Goal: Task Accomplishment & Management: Use online tool/utility

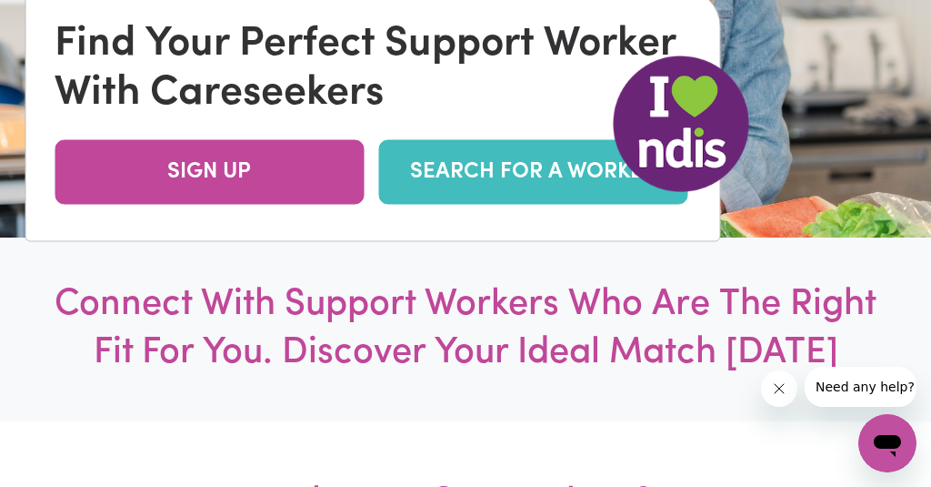
scroll to position [315, 0]
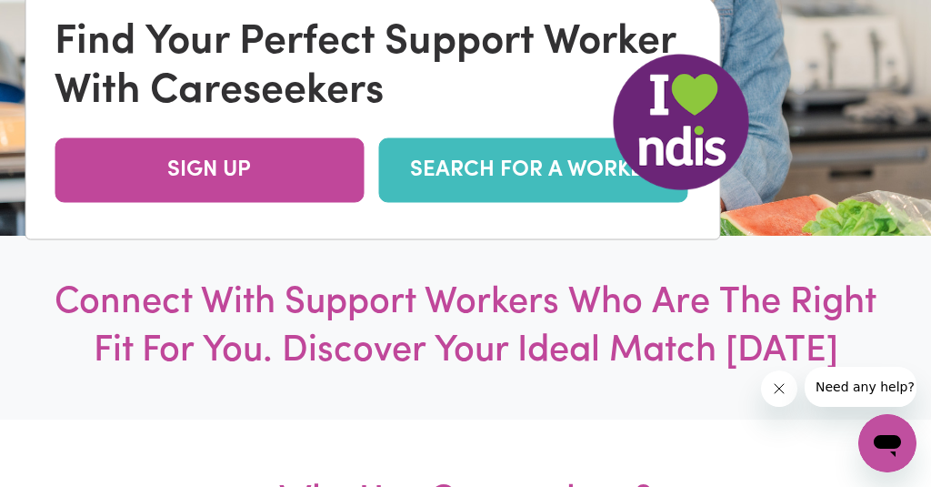
click at [479, 168] on link "SEARCH FOR A WORKER" at bounding box center [532, 170] width 309 height 65
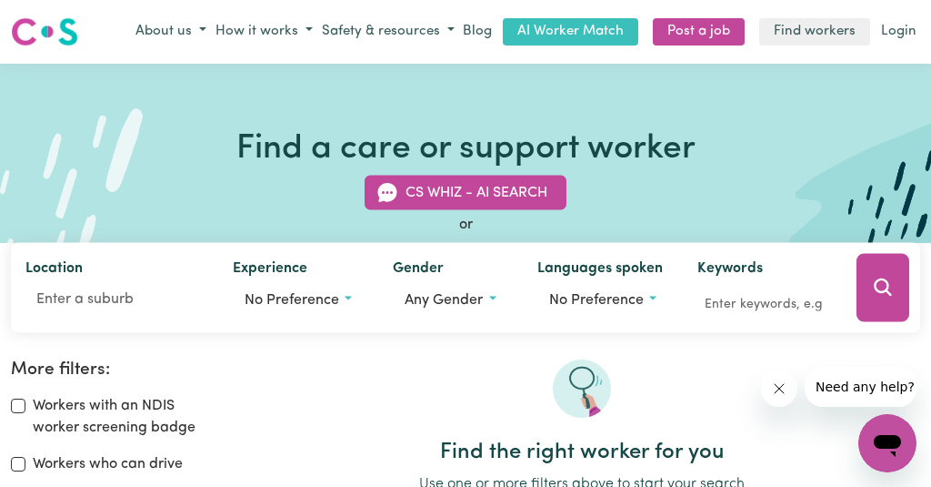
scroll to position [14, 0]
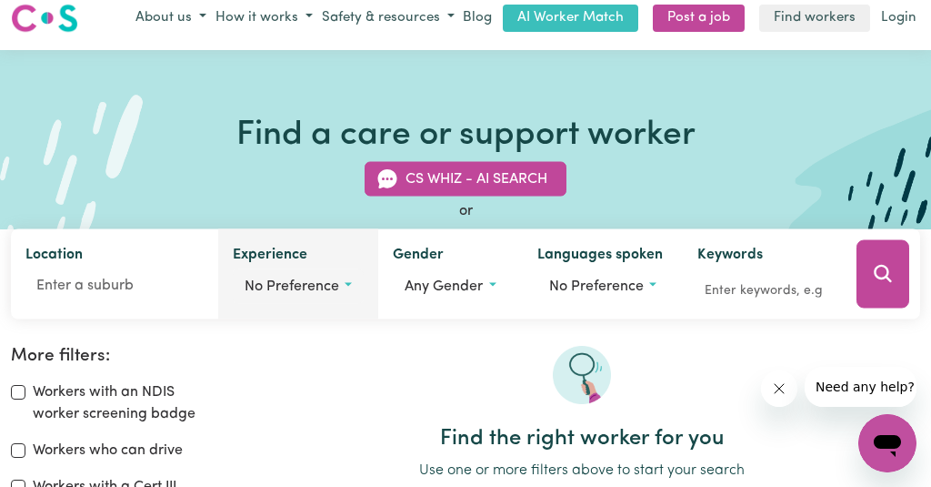
click at [344, 282] on button "No preference" at bounding box center [298, 285] width 131 height 35
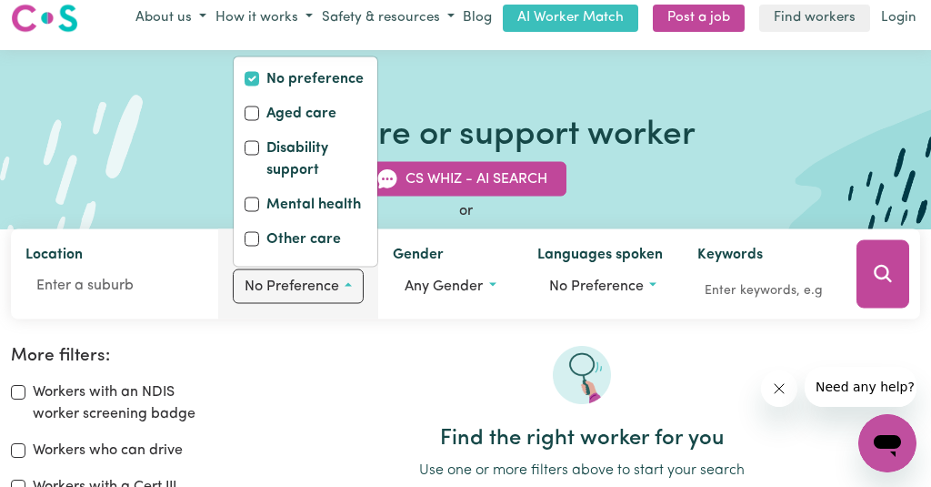
click at [344, 282] on button "No preference" at bounding box center [298, 285] width 131 height 35
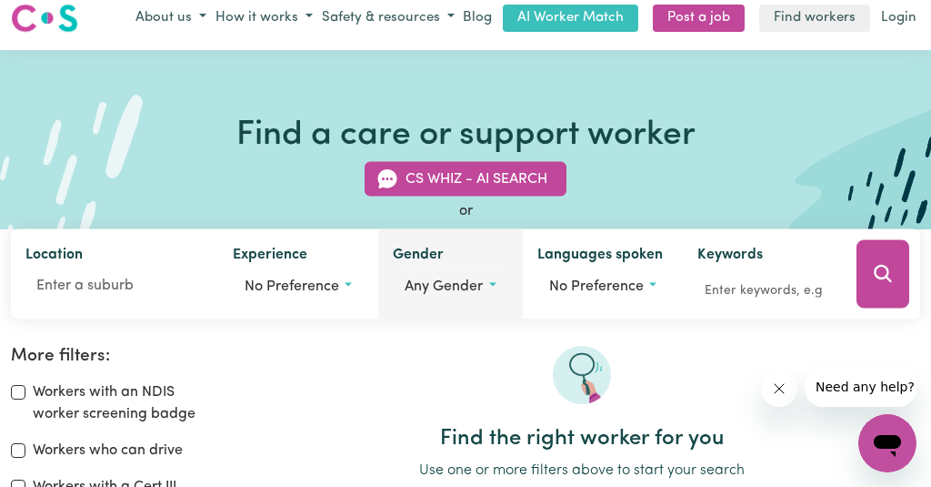
click at [488, 280] on button "Any gender" at bounding box center [450, 285] width 115 height 35
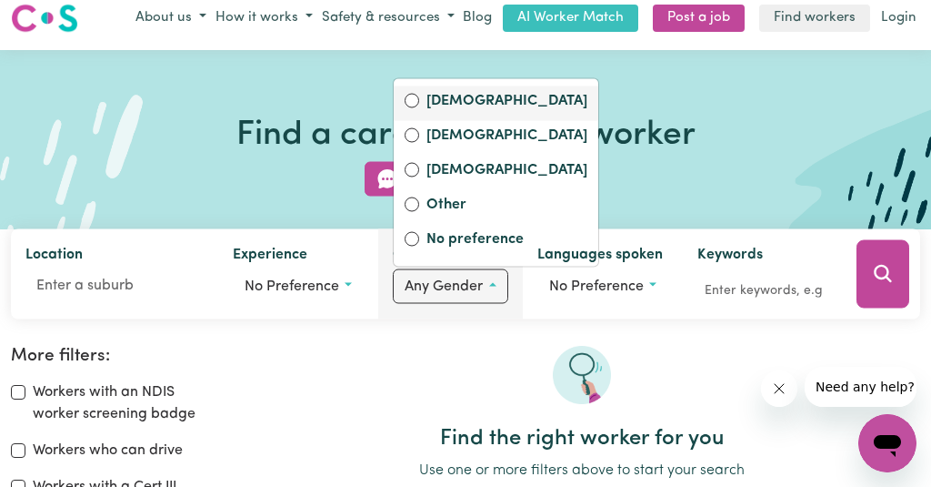
click at [410, 97] on input "[DEMOGRAPHIC_DATA]" at bounding box center [412, 100] width 15 height 15
radio input "true"
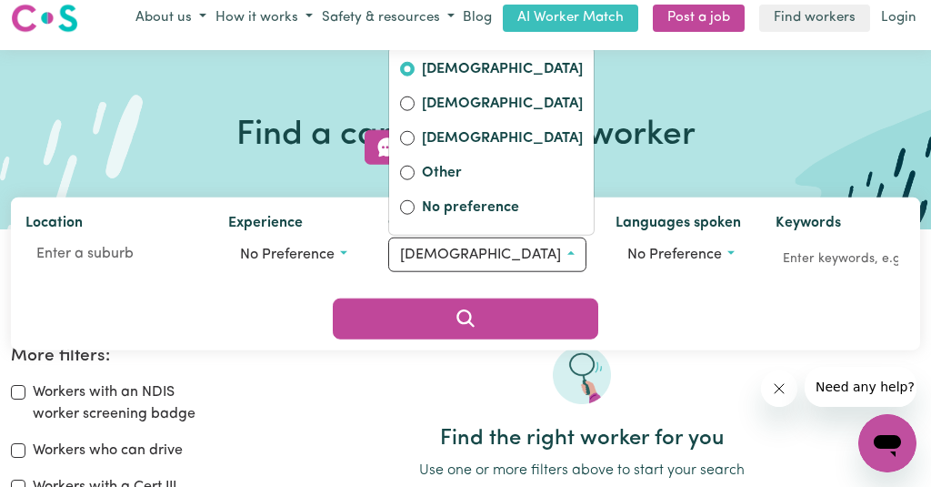
click at [718, 361] on div at bounding box center [582, 386] width 677 height 80
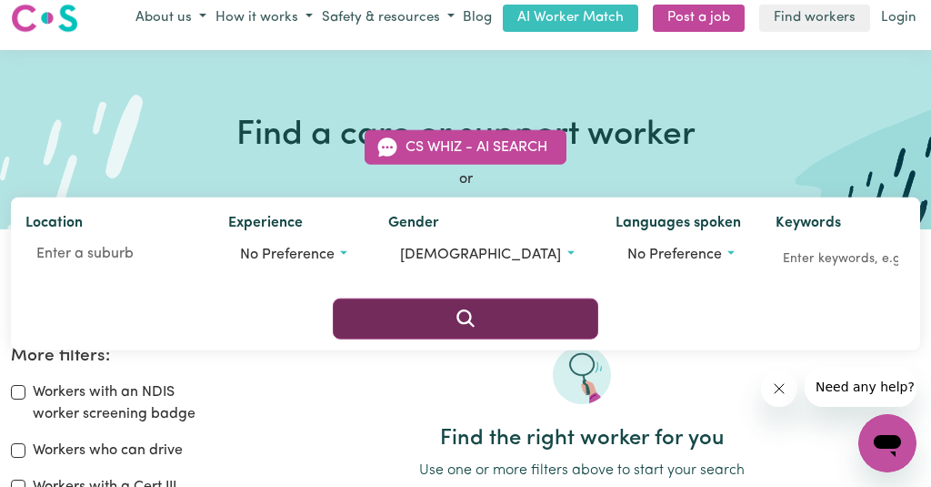
click at [474, 309] on icon "Search" at bounding box center [465, 317] width 17 height 17
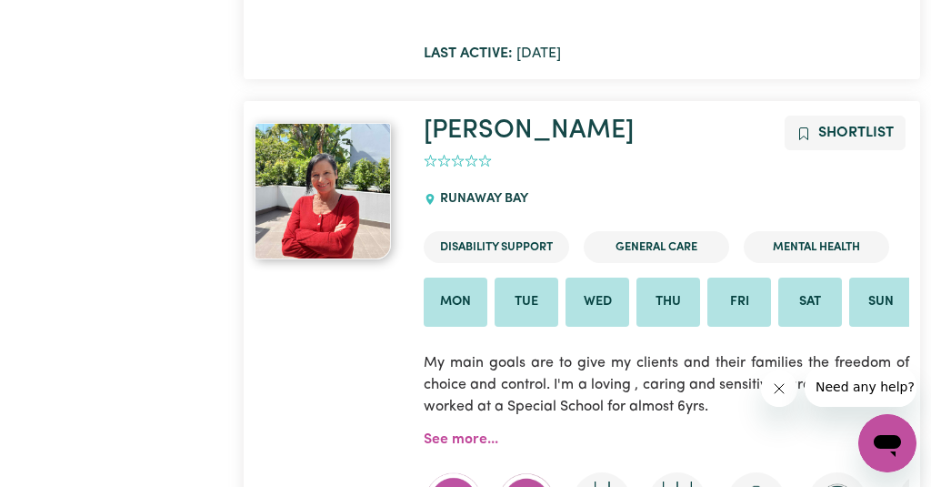
scroll to position [12537, 0]
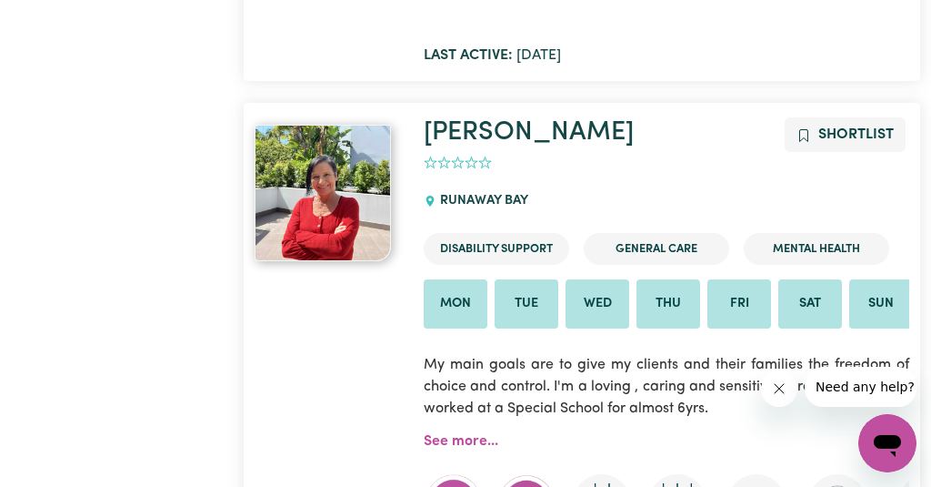
click at [335, 125] on img at bounding box center [323, 193] width 136 height 136
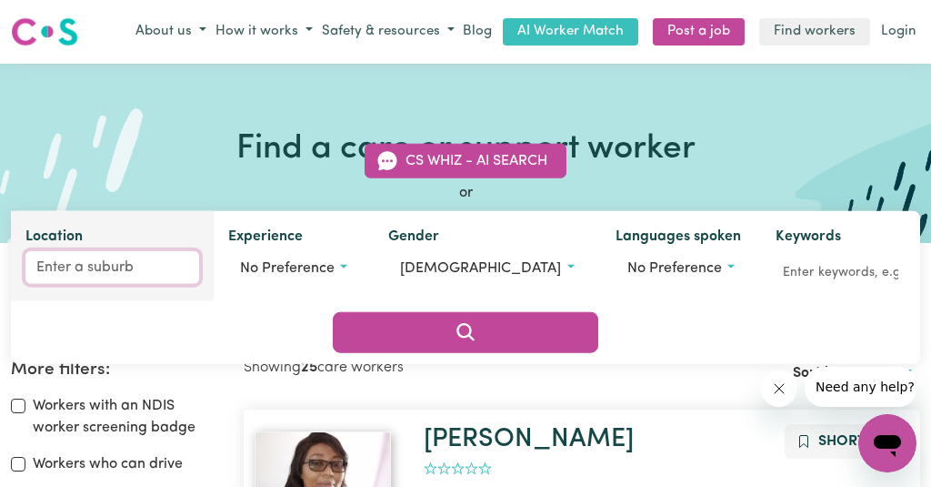
click at [95, 284] on input "Location" at bounding box center [112, 267] width 174 height 33
type input "bla"
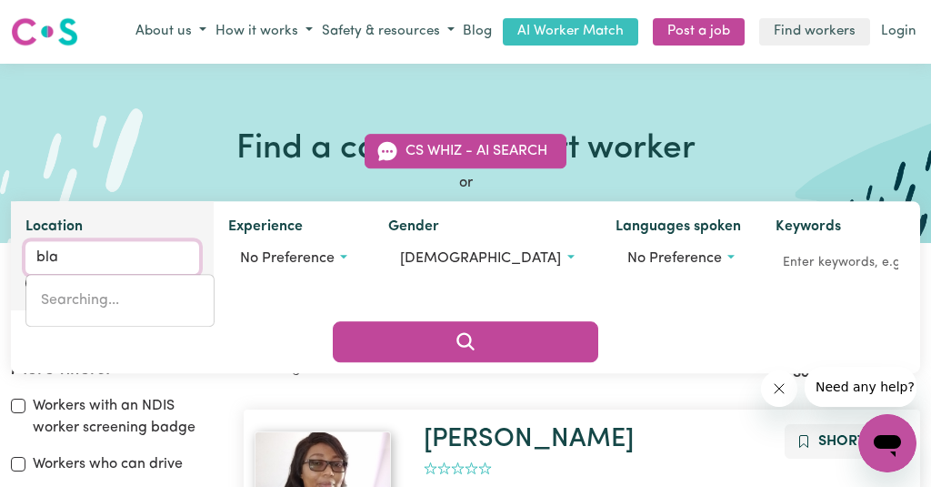
type input "[GEOGRAPHIC_DATA], [GEOGRAPHIC_DATA], 2439"
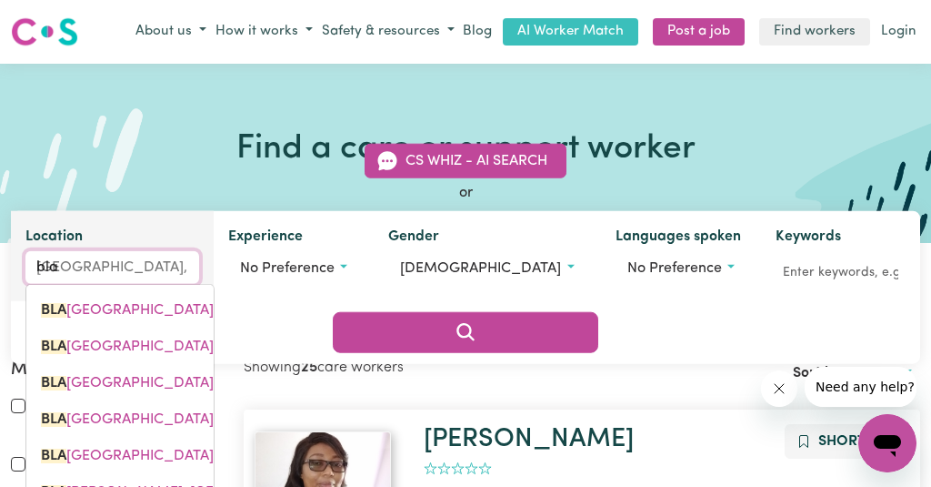
type input "blac"
type input "[STREET_ADDRESS]"
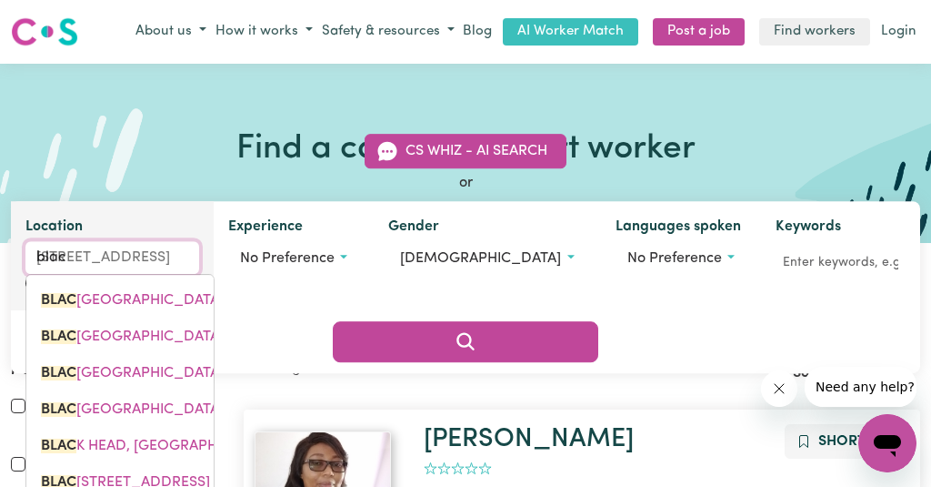
type input "black"
type input "[GEOGRAPHIC_DATA], [GEOGRAPHIC_DATA], 2439"
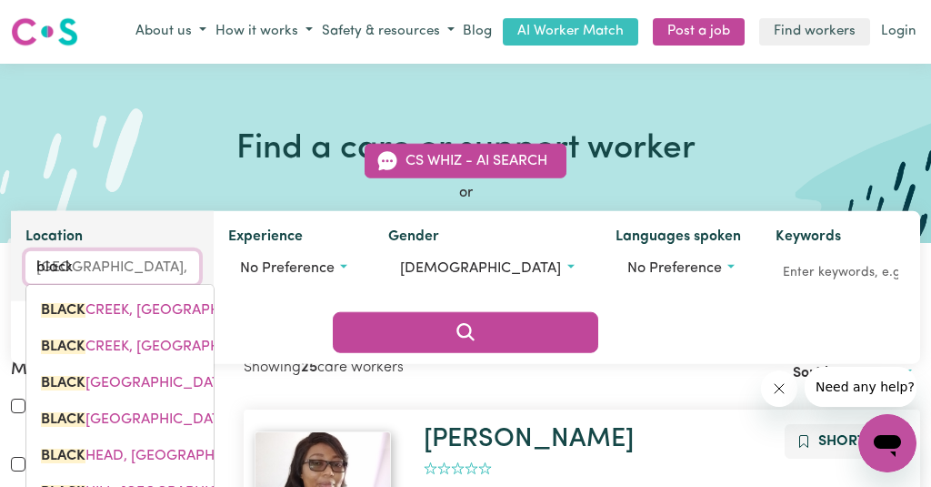
type input "blackb"
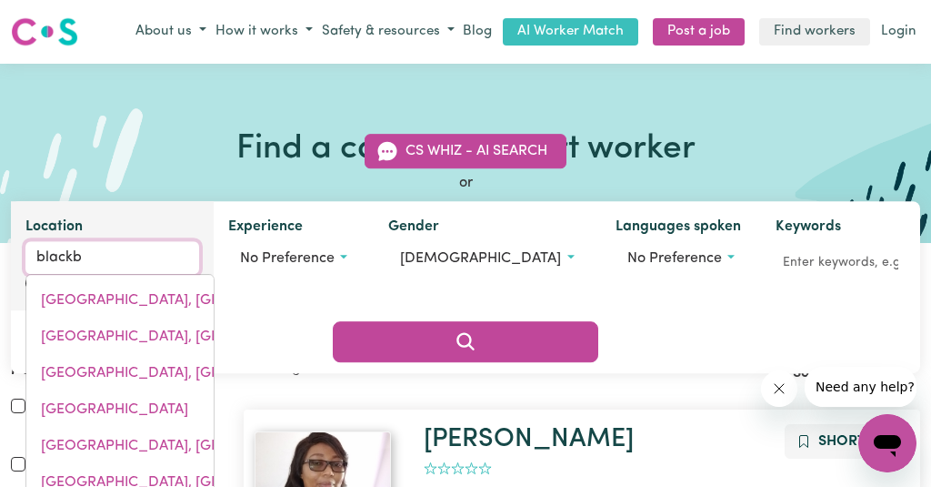
type input "blackbULL, [GEOGRAPHIC_DATA], 4871"
type input "blackbu"
type input "blackbuLL, [GEOGRAPHIC_DATA], 4871"
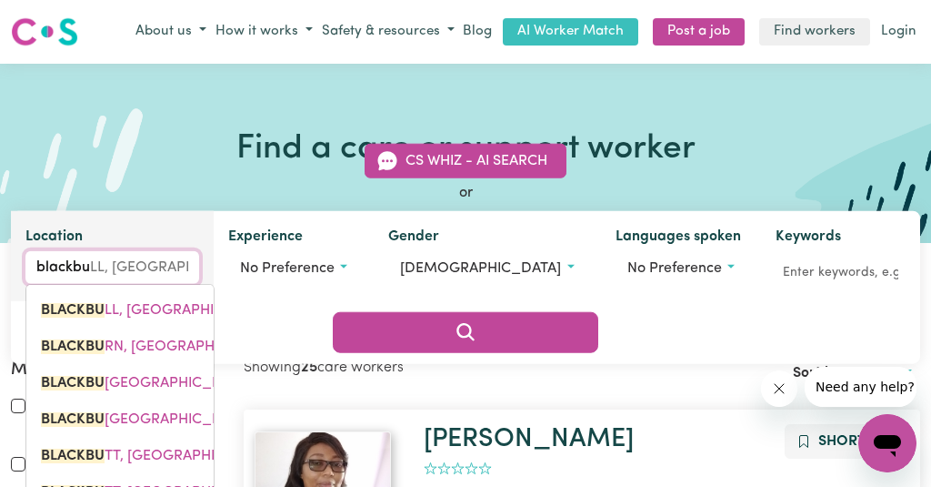
type input "blackbur"
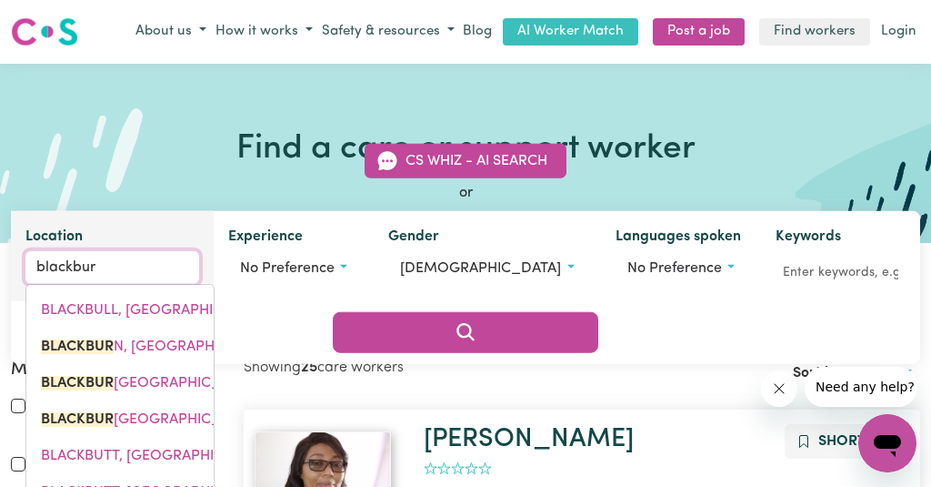
type input "[PERSON_NAME]"
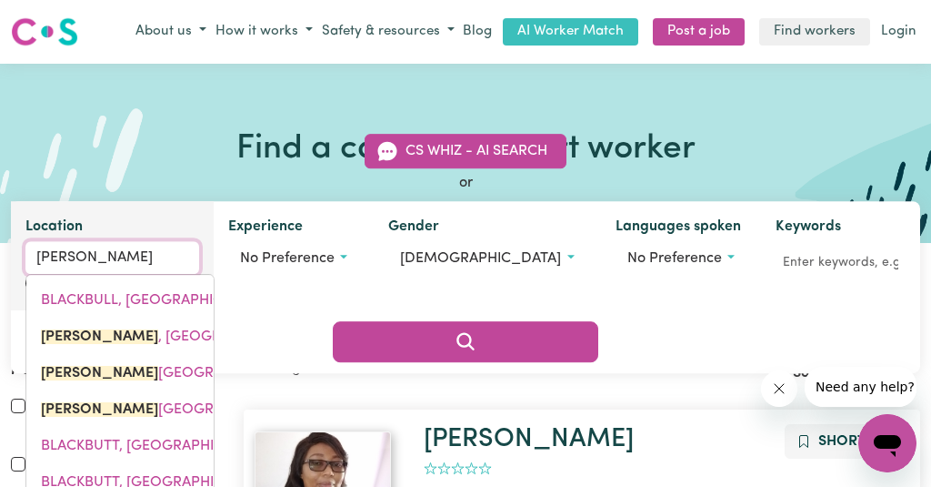
type input "[PERSON_NAME][GEOGRAPHIC_DATA], 3130"
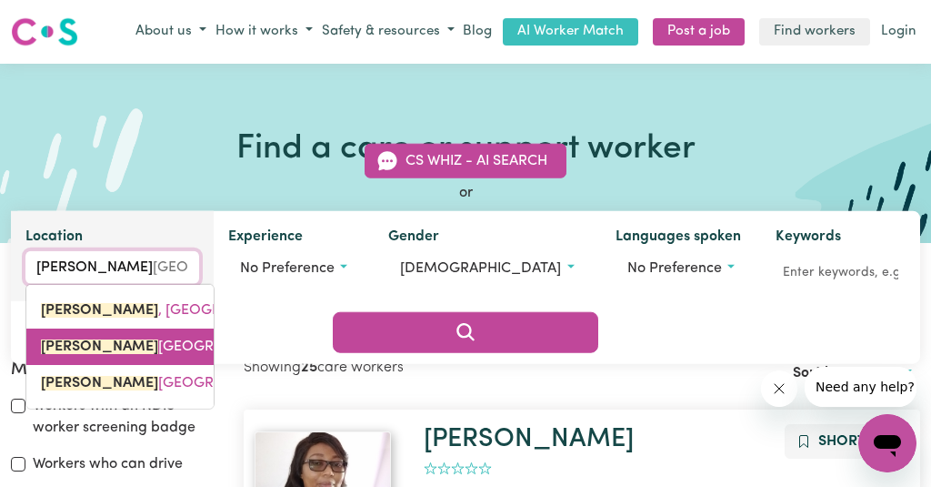
click at [108, 365] on link "[PERSON_NAME][GEOGRAPHIC_DATA], 3130" at bounding box center [119, 346] width 187 height 36
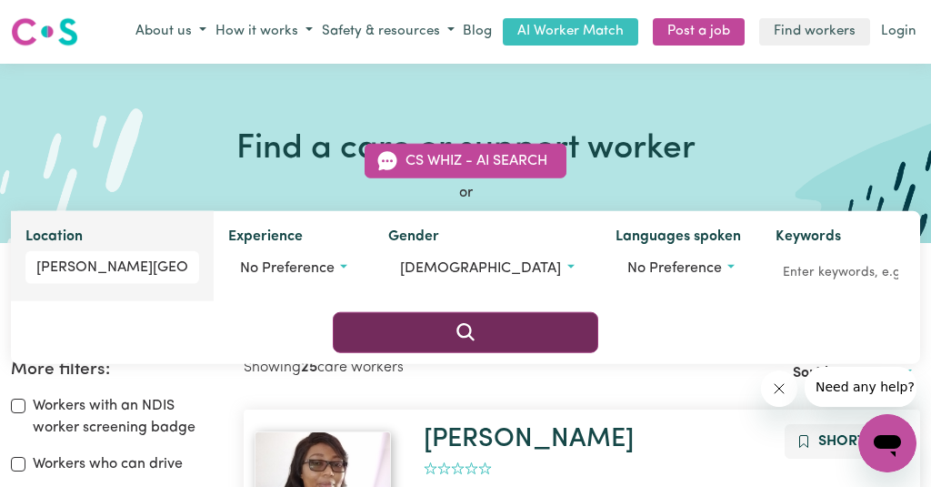
click at [477, 321] on icon "Search" at bounding box center [466, 332] width 22 height 22
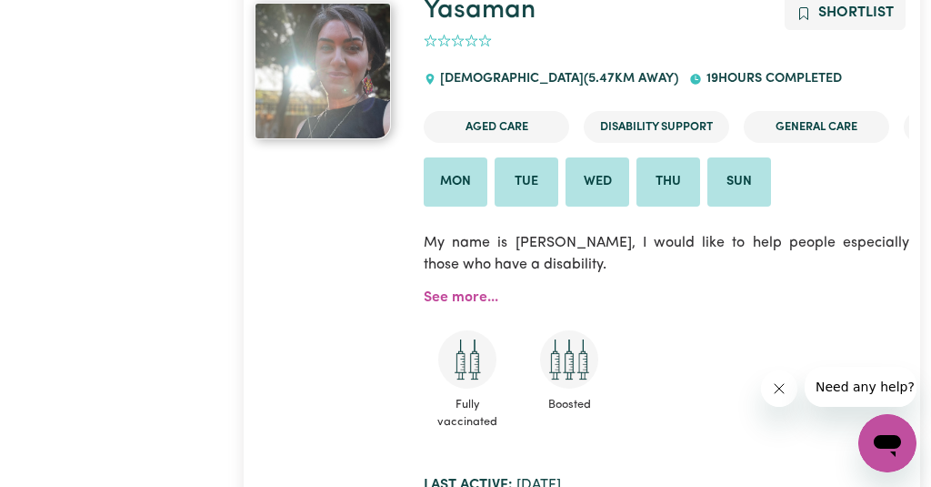
scroll to position [5585, 0]
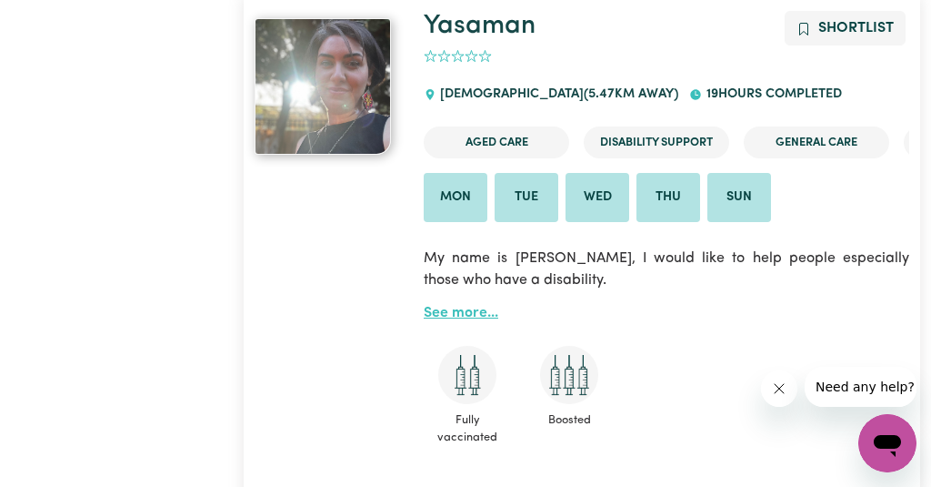
click at [455, 318] on link "See more..." at bounding box center [461, 313] width 75 height 15
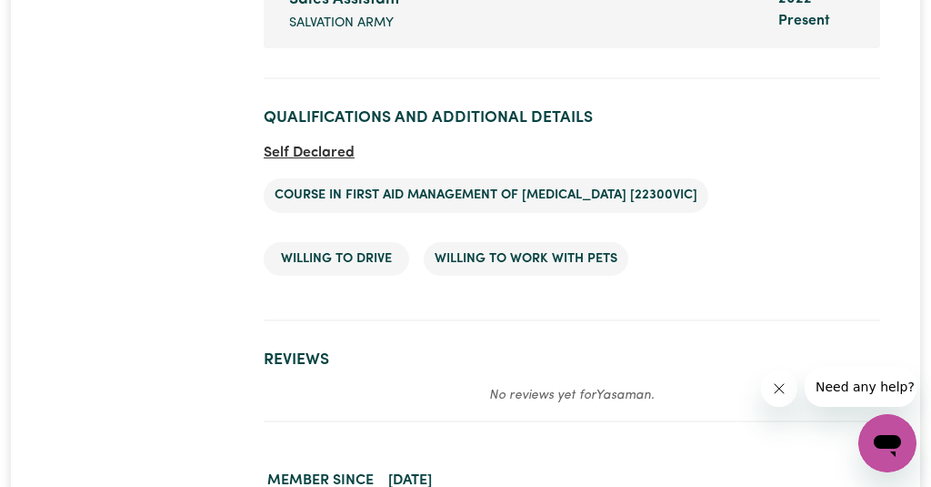
scroll to position [2523, 0]
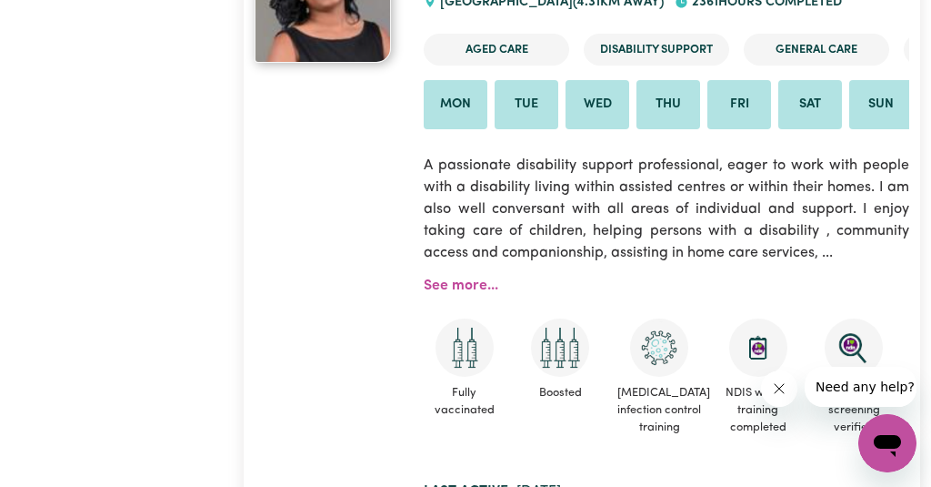
scroll to position [3139, 0]
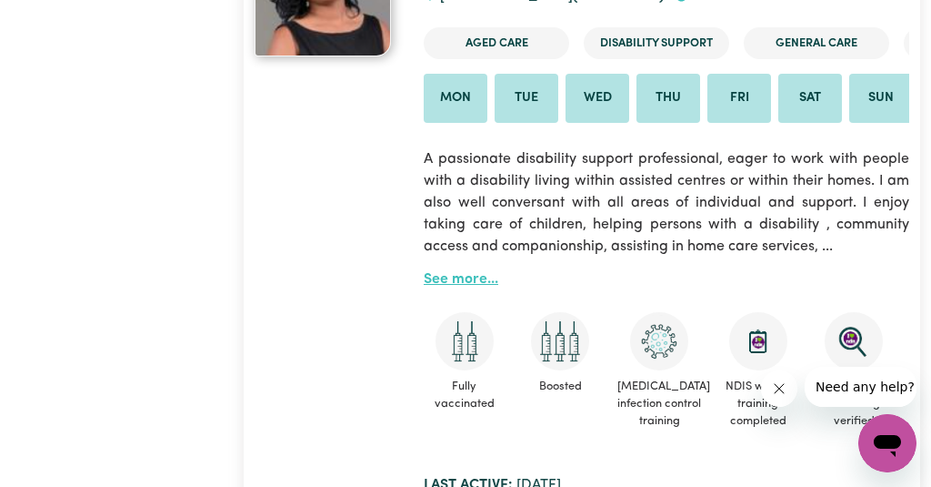
click at [441, 283] on link "See more..." at bounding box center [461, 279] width 75 height 15
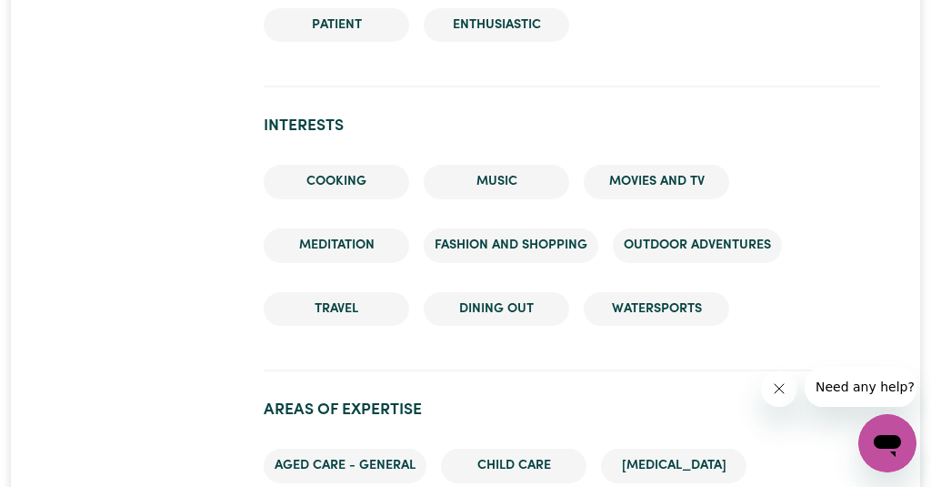
scroll to position [2370, 0]
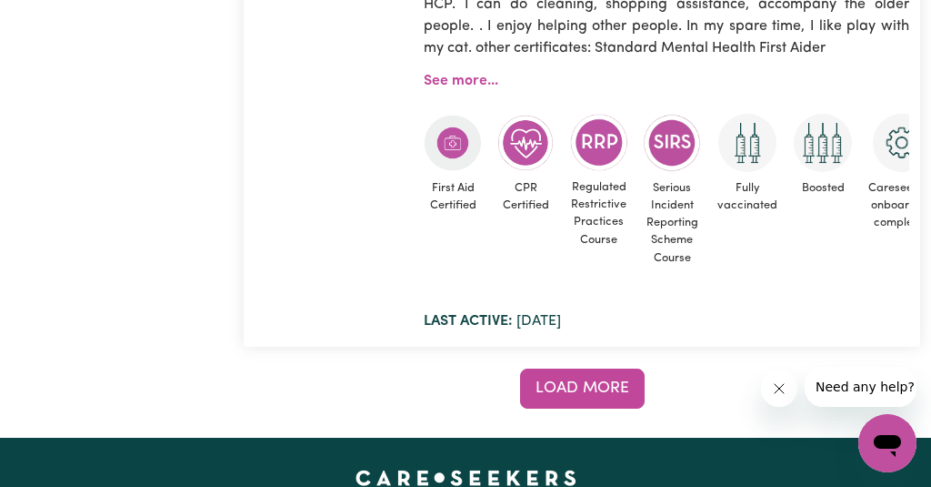
scroll to position [15553, 0]
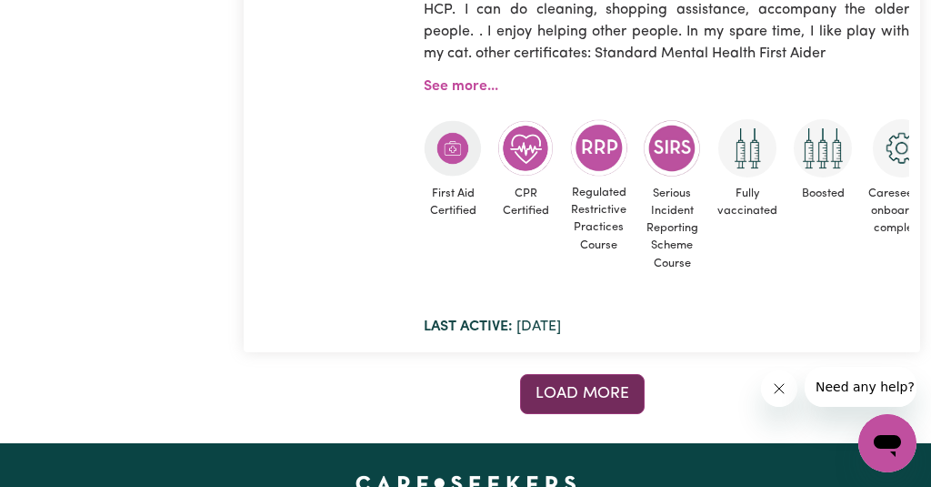
click at [587, 386] on span "Load more" at bounding box center [583, 393] width 94 height 15
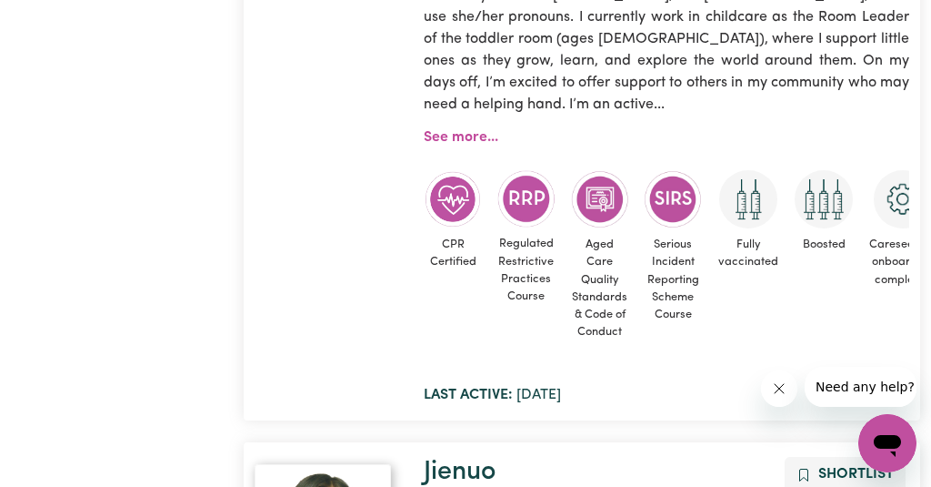
scroll to position [14828, 0]
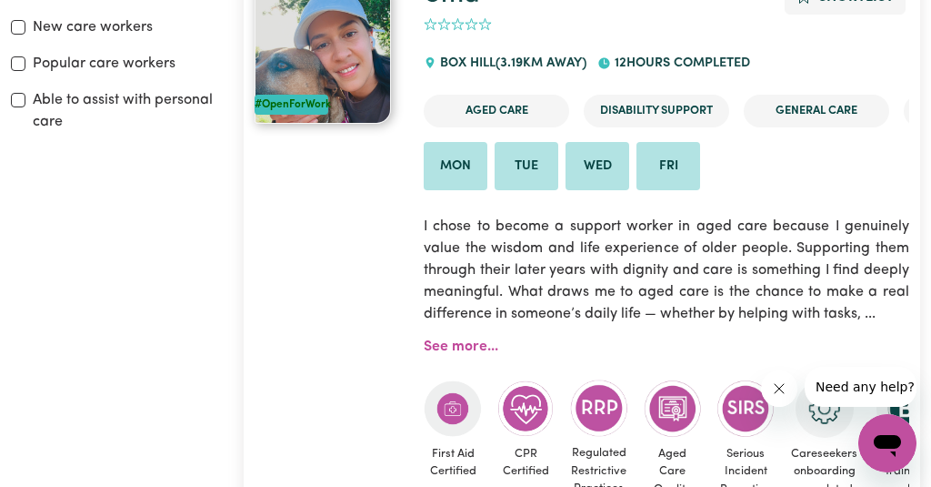
scroll to position [300, 0]
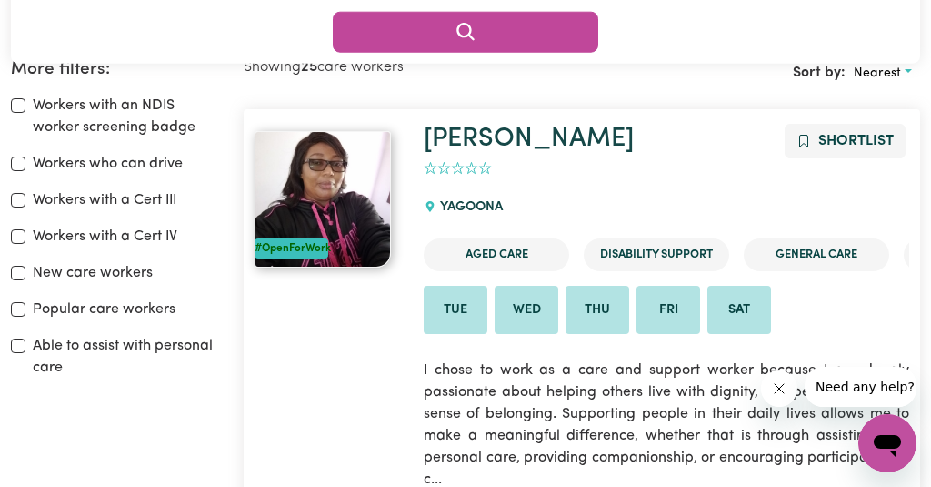
scroll to position [14, 0]
